Goal: Transaction & Acquisition: Purchase product/service

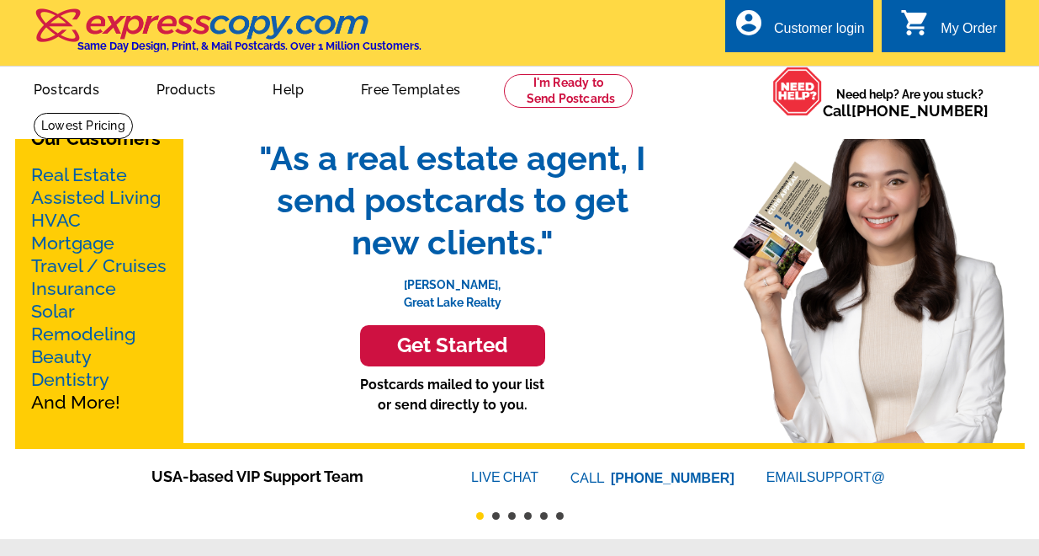
click at [805, 29] on div "Customer login" at bounding box center [819, 33] width 91 height 24
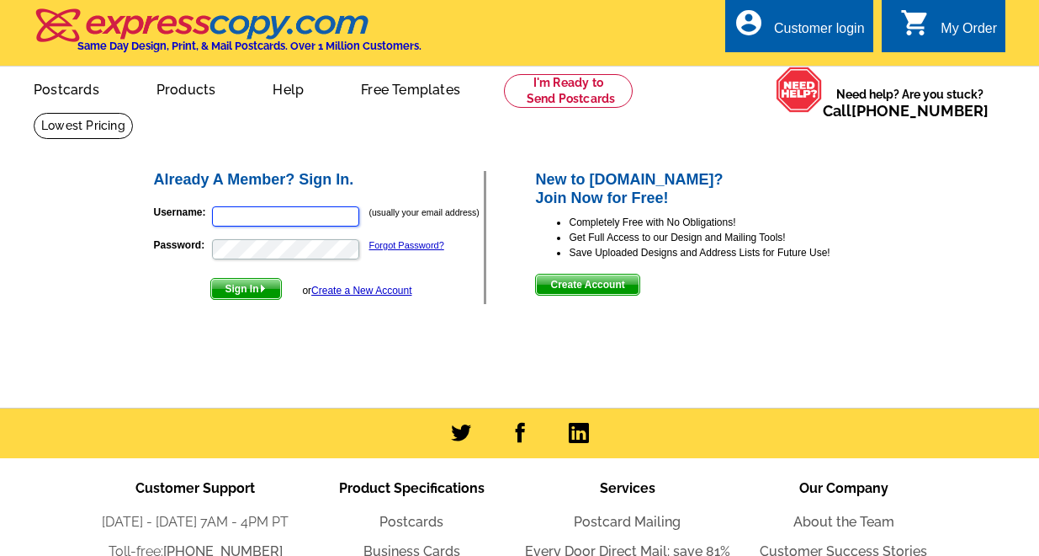
click at [316, 216] on input "Username:" at bounding box center [285, 216] width 147 height 20
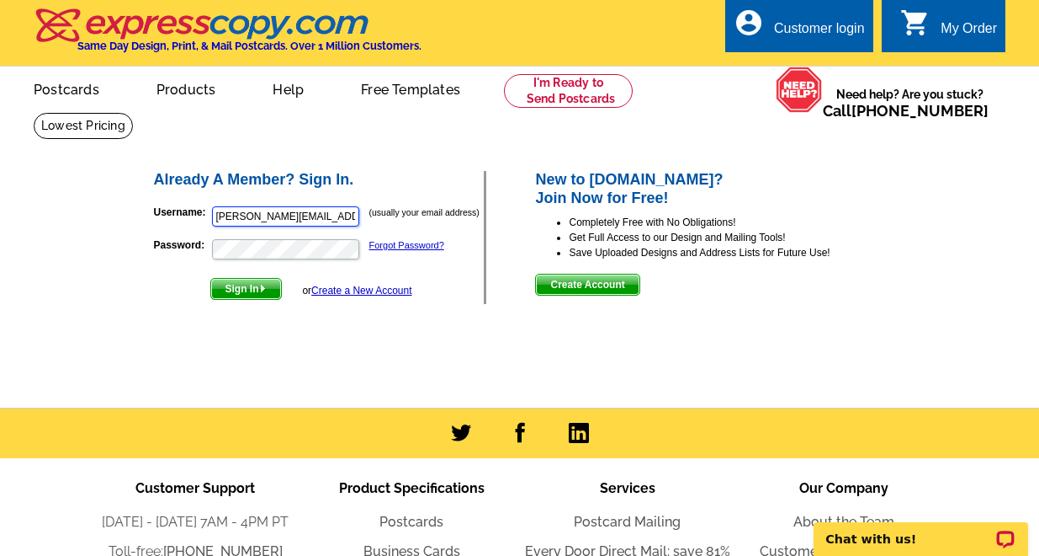
type input "[PERSON_NAME][EMAIL_ADDRESS][PERSON_NAME][DOMAIN_NAME]"
click at [416, 244] on link "Forgot Password?" at bounding box center [406, 245] width 75 height 10
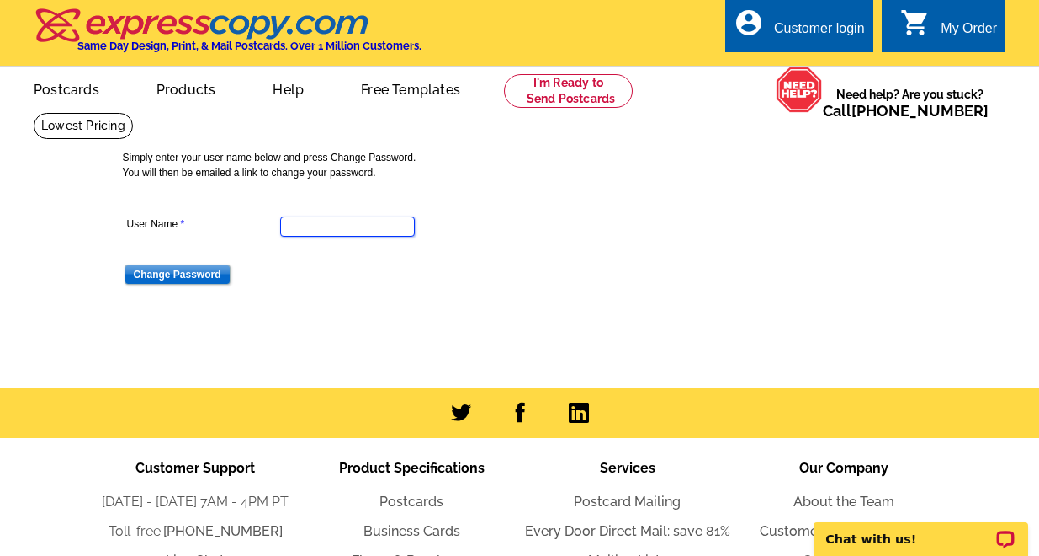
click at [313, 226] on input "User Name" at bounding box center [347, 226] width 135 height 20
type input "[PERSON_NAME][EMAIL_ADDRESS][PERSON_NAME][DOMAIN_NAME]"
click at [125, 264] on input "Change Password" at bounding box center [178, 274] width 106 height 20
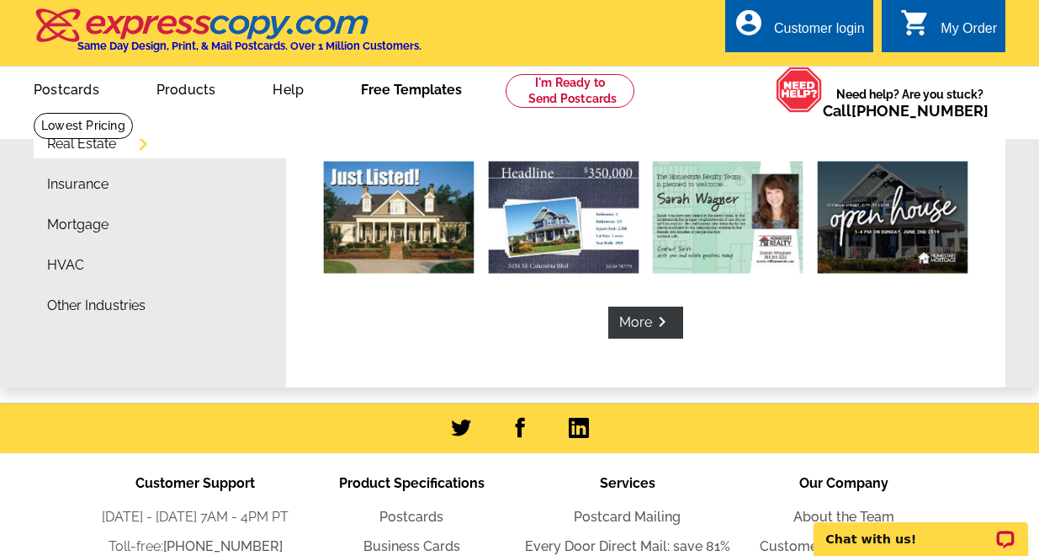
click at [427, 88] on link "Free Templates" at bounding box center [411, 88] width 155 height 40
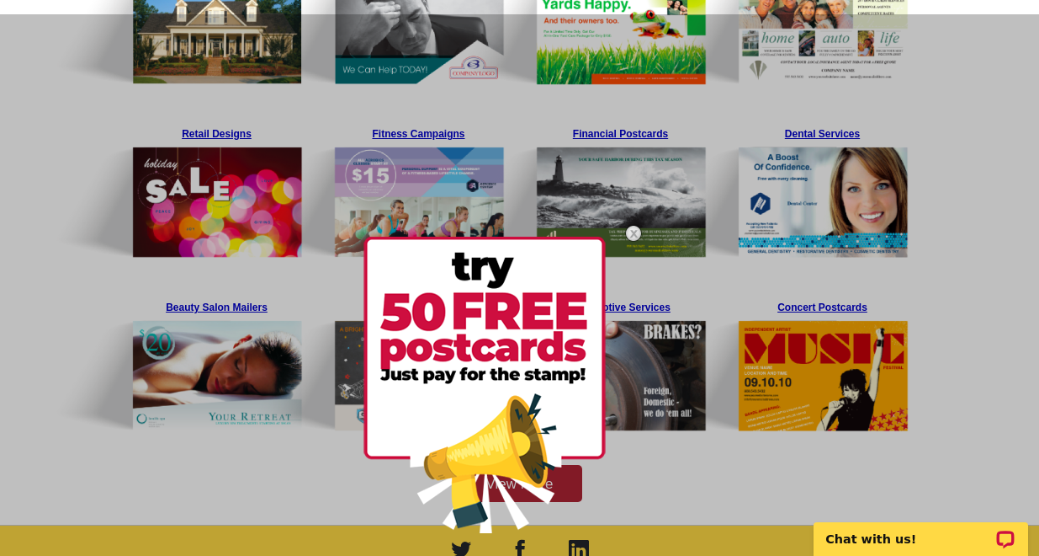
scroll to position [225, 0]
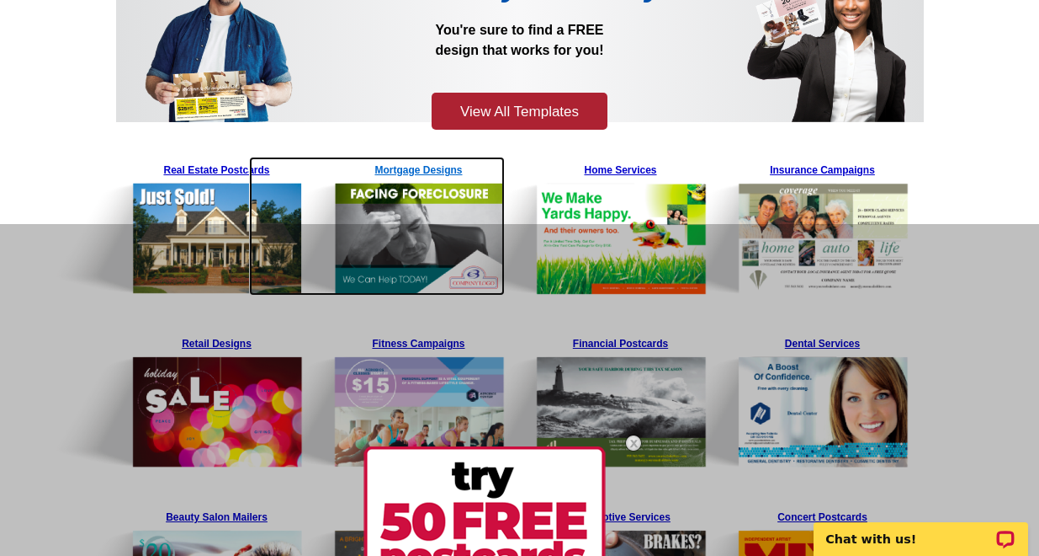
click at [253, 168] on img at bounding box center [377, 226] width 257 height 139
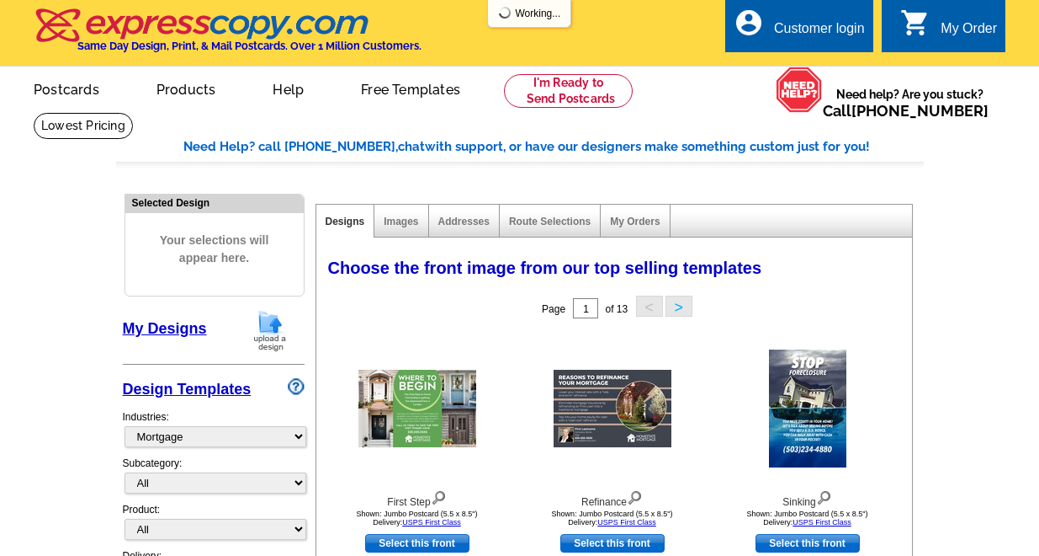
select select "774"
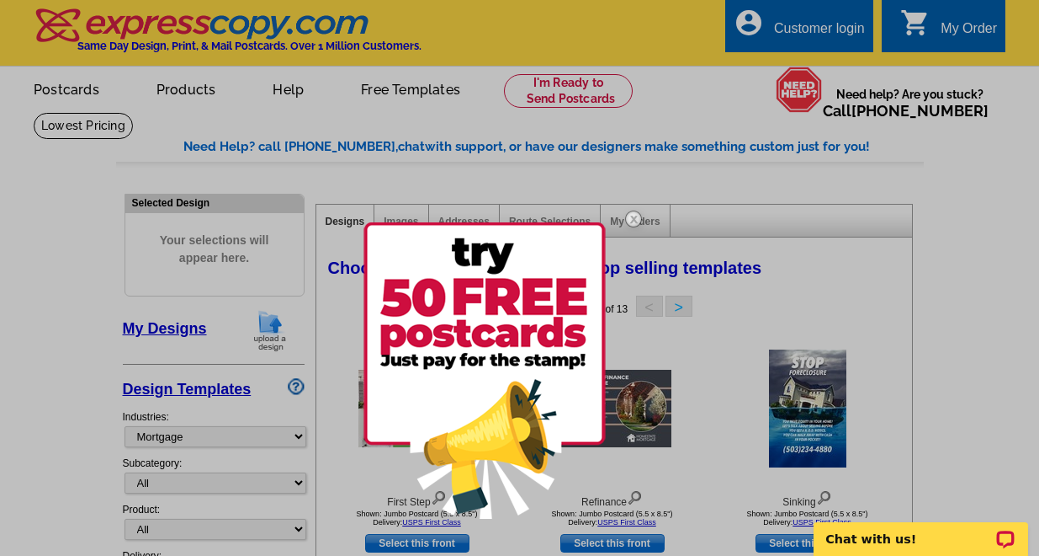
click at [632, 214] on img at bounding box center [633, 218] width 49 height 49
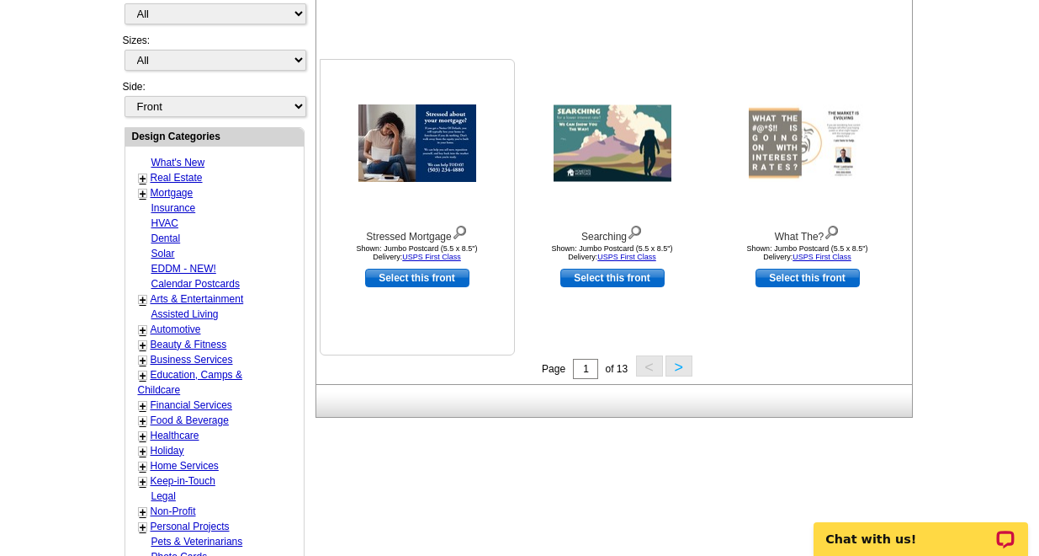
scroll to position [225, 0]
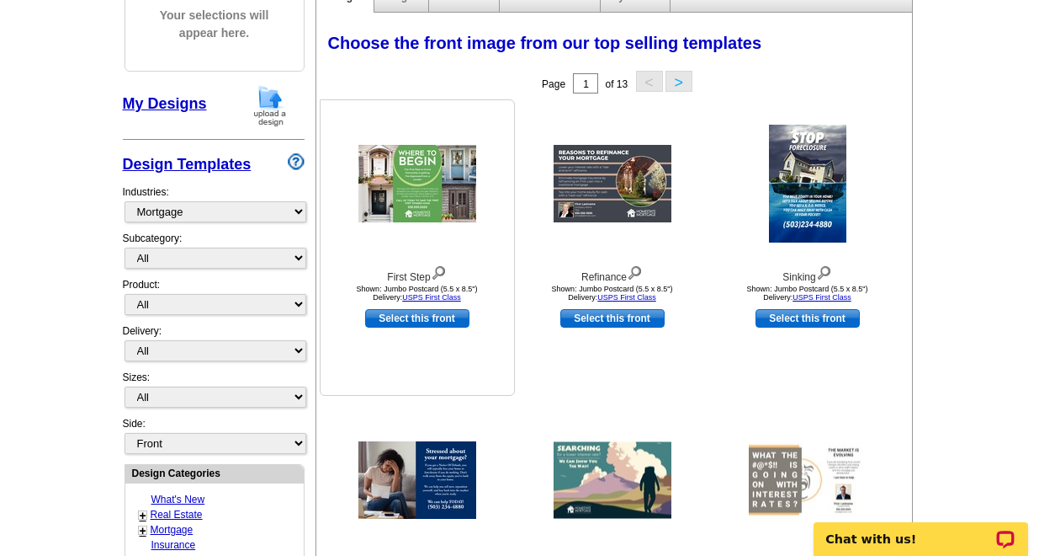
click at [415, 318] on link "Select this front" at bounding box center [417, 318] width 104 height 19
select select "2"
select select "back"
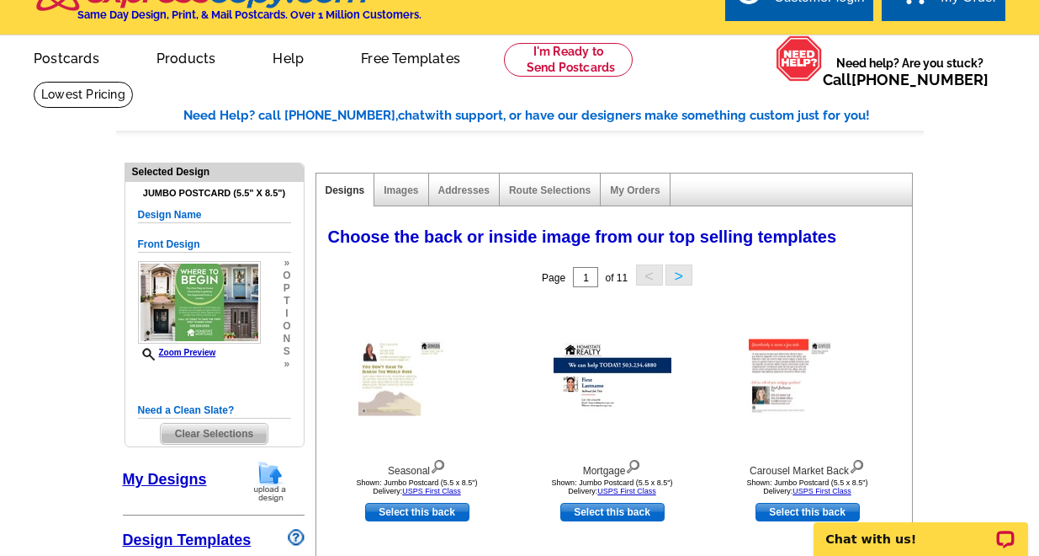
scroll to position [0, 0]
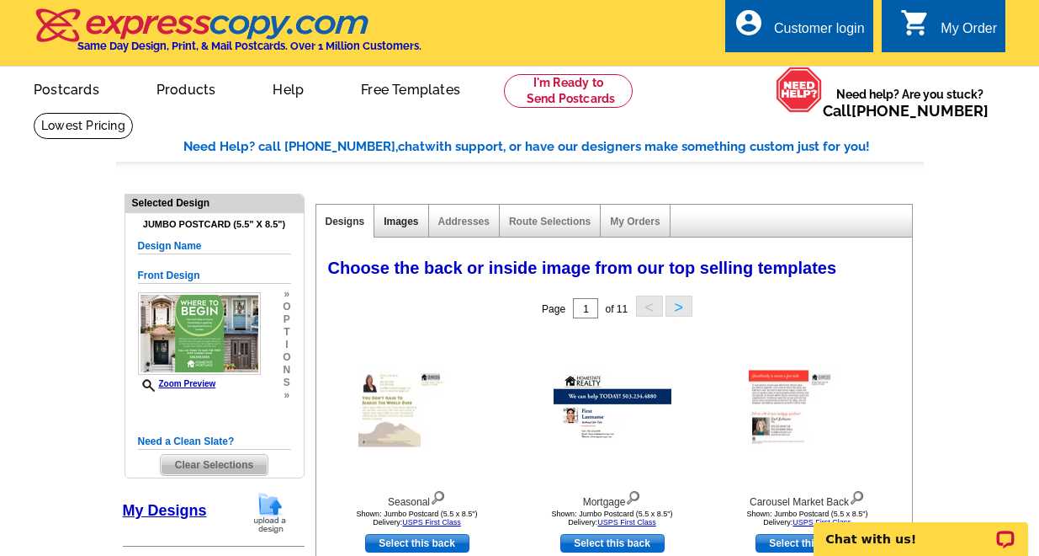
click at [402, 225] on link "Images" at bounding box center [401, 221] width 35 height 12
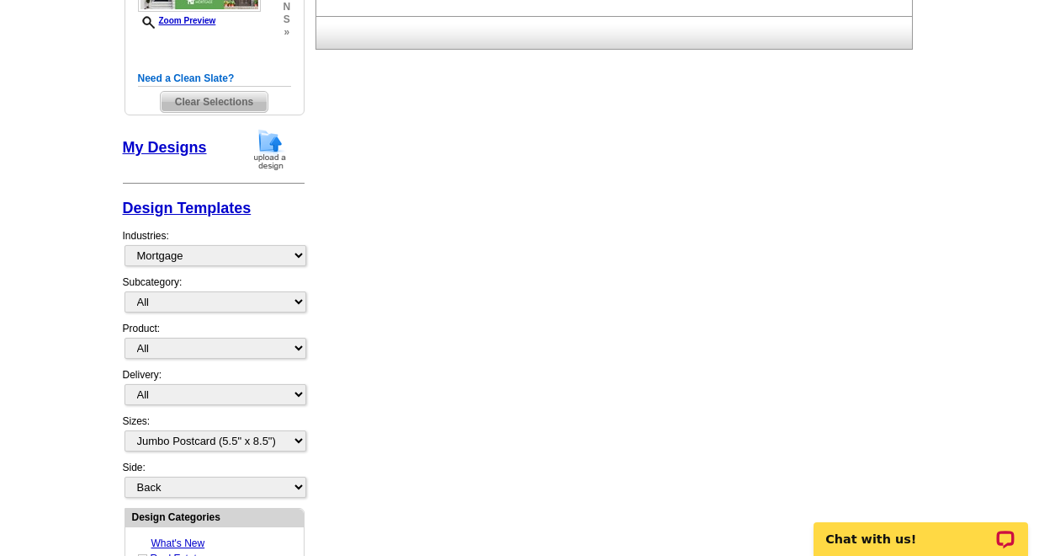
scroll to position [337, 0]
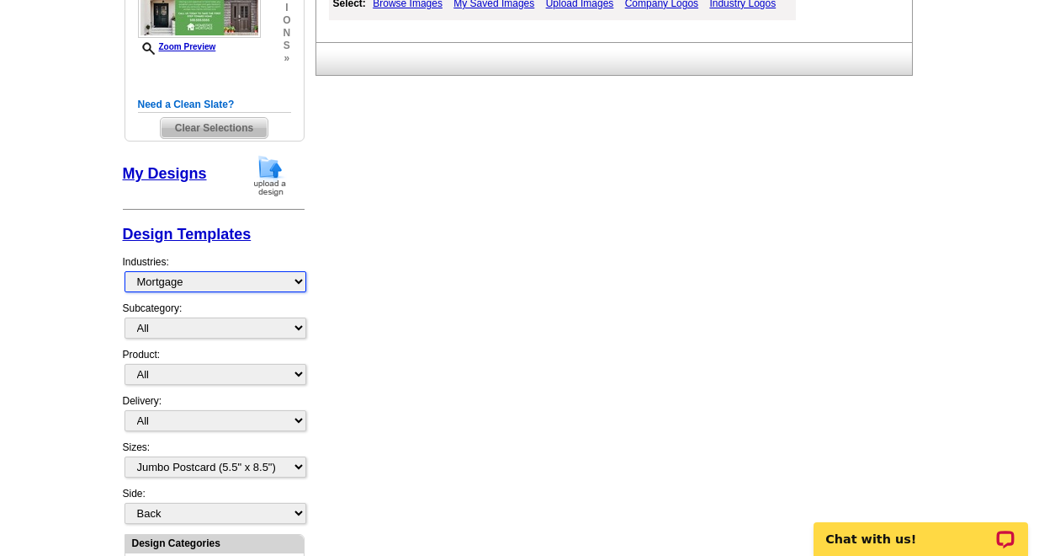
click at [299, 284] on select "What's New Real Estate Mortgage Insurance HVAC Dental Solar EDDM - NEW! Calenda…" at bounding box center [216, 281] width 182 height 21
select select "785"
click at [125, 272] on select "What's New Real Estate Mortgage Insurance HVAC Dental Solar EDDM - NEW! Calenda…" at bounding box center [216, 281] width 182 height 21
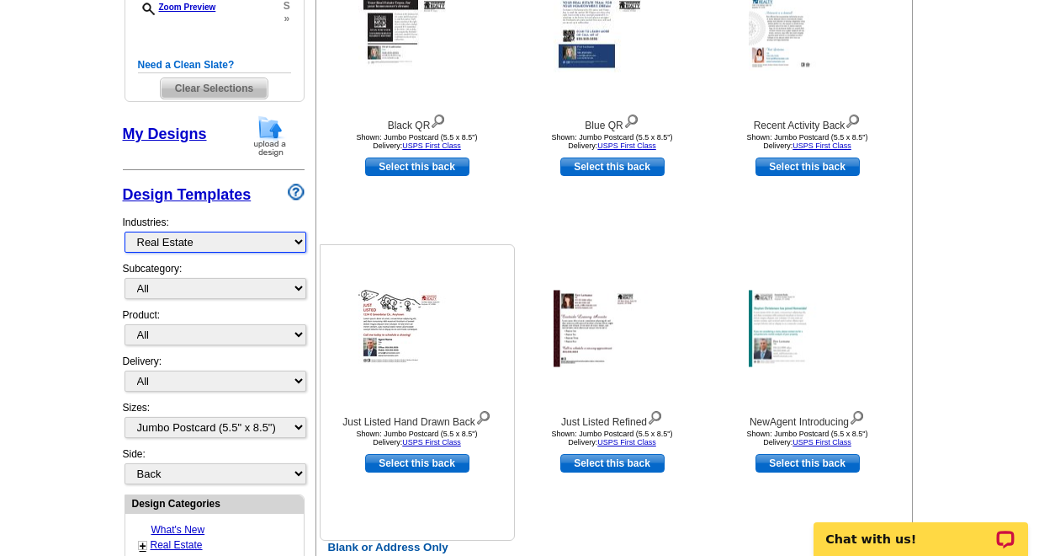
scroll to position [249, 0]
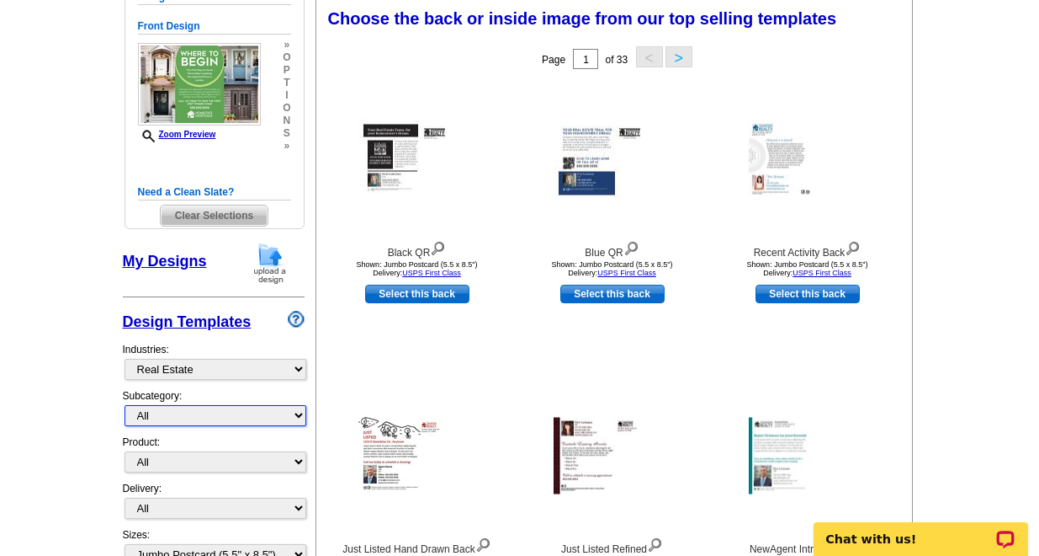
click at [171, 417] on select "All RE/MAX® Referrals Keller Williams® Berkshire Hathaway Home Services Century…" at bounding box center [216, 415] width 182 height 21
select select "789"
click at [125, 406] on select "All RE/MAX® Referrals Keller Williams® Berkshire Hathaway Home Services Century…" at bounding box center [216, 415] width 182 height 21
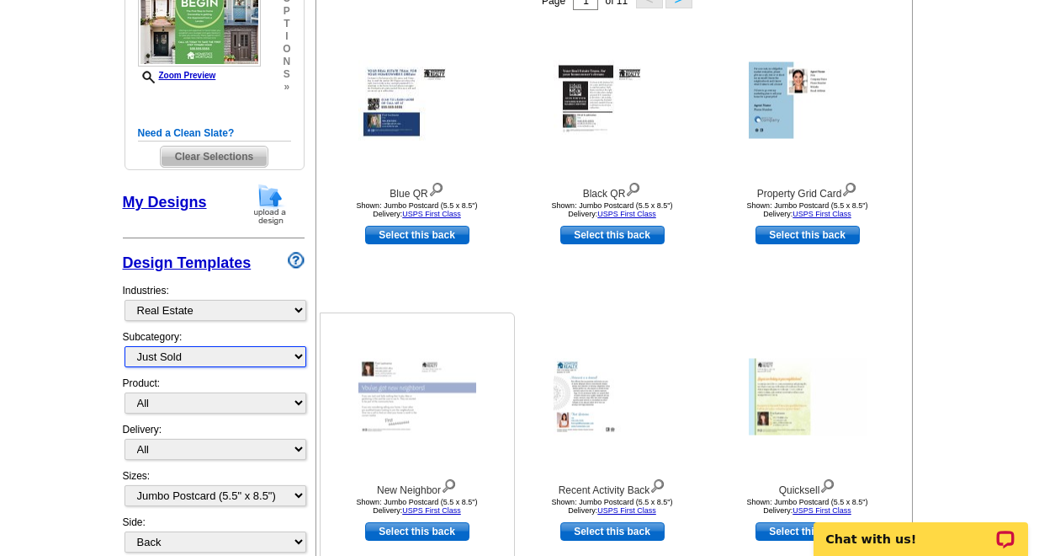
scroll to position [361, 0]
